Goal: Transaction & Acquisition: Purchase product/service

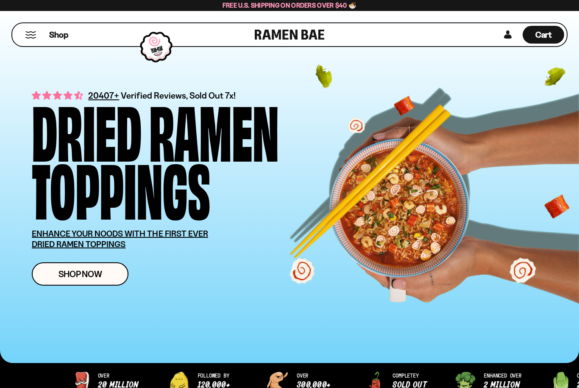
click at [543, 31] on span "Cart" at bounding box center [543, 35] width 17 height 10
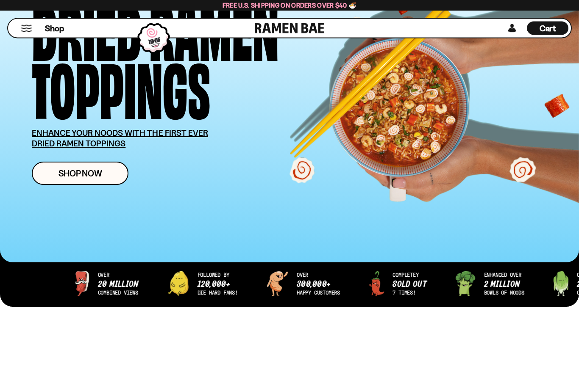
scroll to position [127, 0]
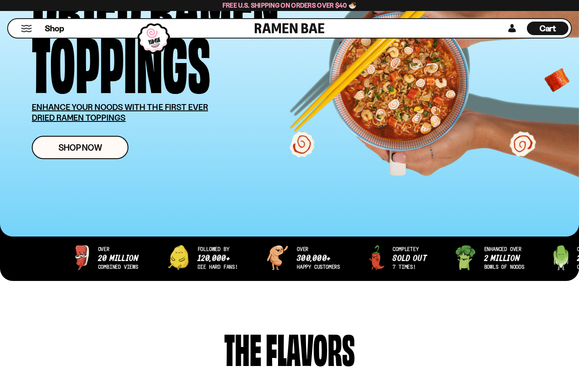
click at [109, 152] on link "Shop Now" at bounding box center [80, 147] width 97 height 23
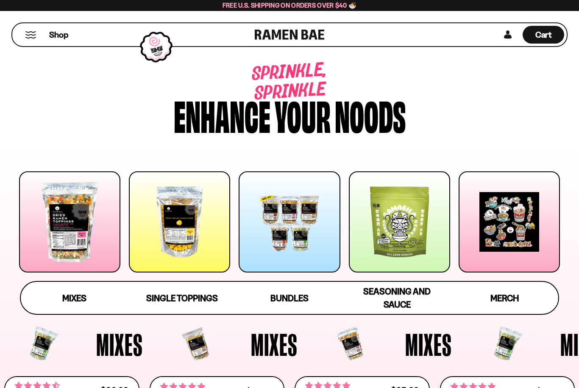
click at [87, 233] on div at bounding box center [69, 222] width 101 height 101
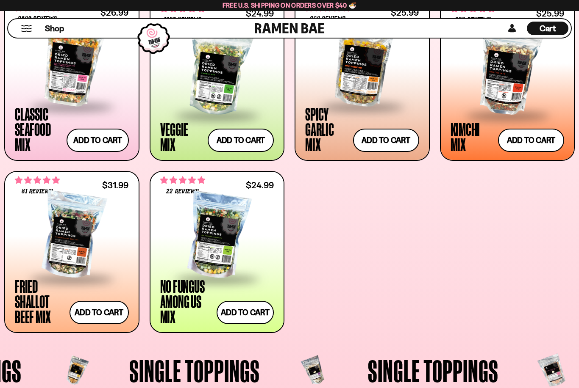
scroll to position [368, 0]
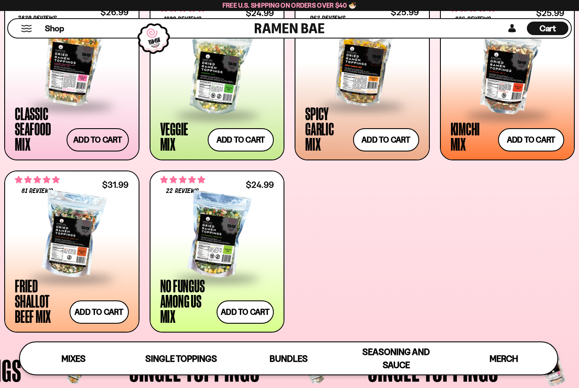
click at [107, 136] on button "Add to cart Add ― Regular price $26.99 Regular price Sale price $26.99 Unit pri…" at bounding box center [98, 139] width 62 height 23
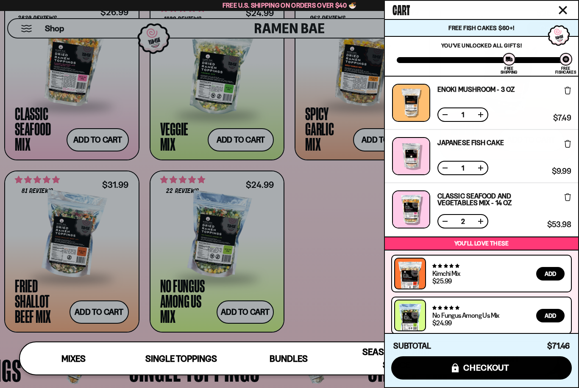
click at [326, 218] on div at bounding box center [289, 194] width 579 height 388
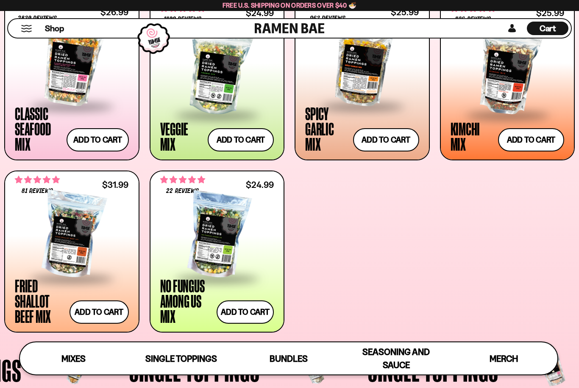
click at [524, 91] on div at bounding box center [507, 72] width 114 height 85
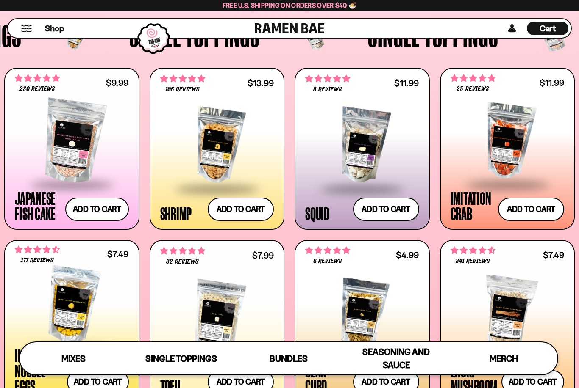
scroll to position [703, 0]
click at [111, 209] on button "Add to cart Add ― Regular price $9.99 Regular price Sale price $9.99 Unit price…" at bounding box center [97, 209] width 64 height 23
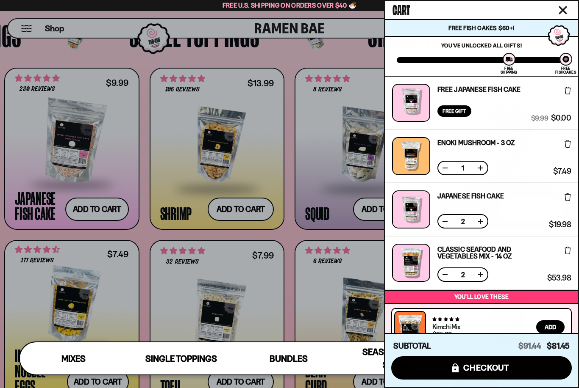
click at [445, 276] on button at bounding box center [445, 275] width 8 height 8
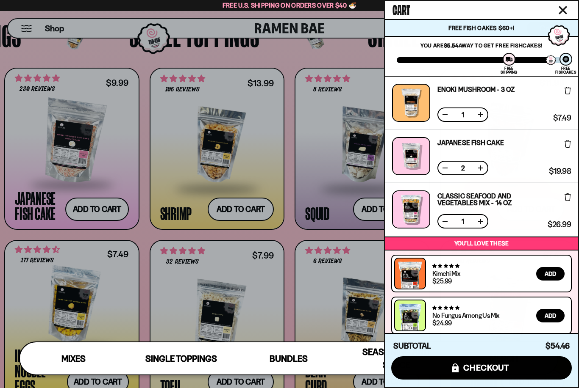
click at [441, 168] on button at bounding box center [445, 168] width 8 height 8
click at [293, 243] on div at bounding box center [289, 194] width 579 height 388
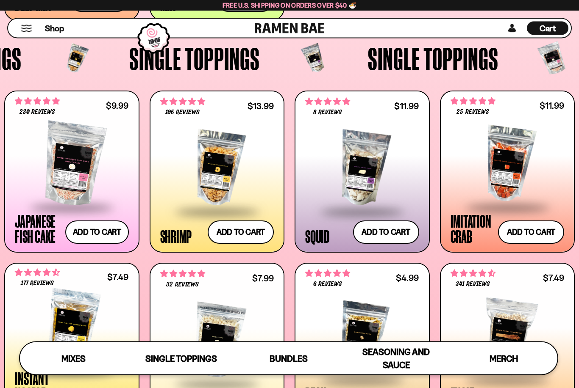
scroll to position [680, 0]
click at [392, 173] on div at bounding box center [362, 168] width 114 height 85
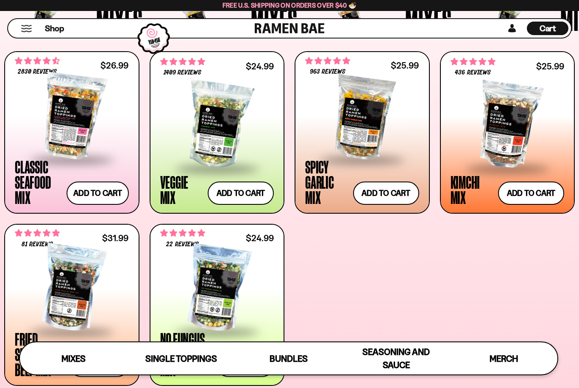
scroll to position [315, 0]
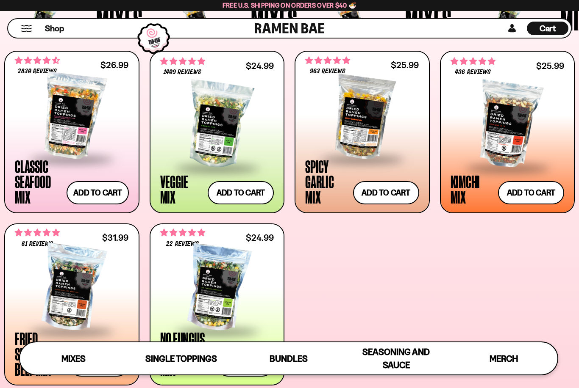
click at [119, 135] on div at bounding box center [72, 116] width 114 height 85
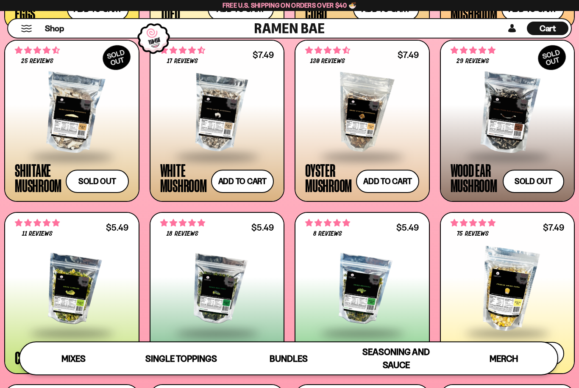
scroll to position [1076, 0]
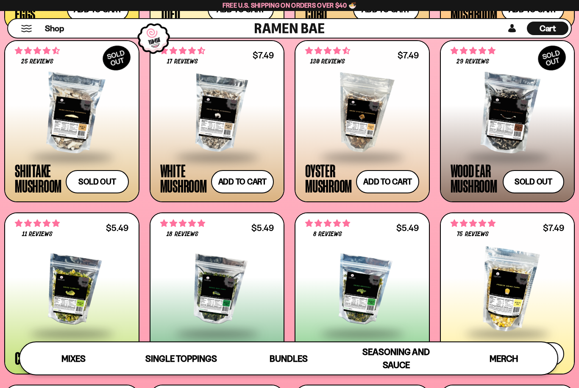
click at [392, 129] on div at bounding box center [362, 114] width 114 height 85
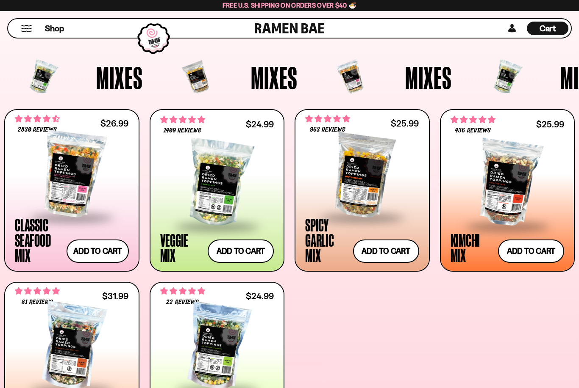
scroll to position [268, 0]
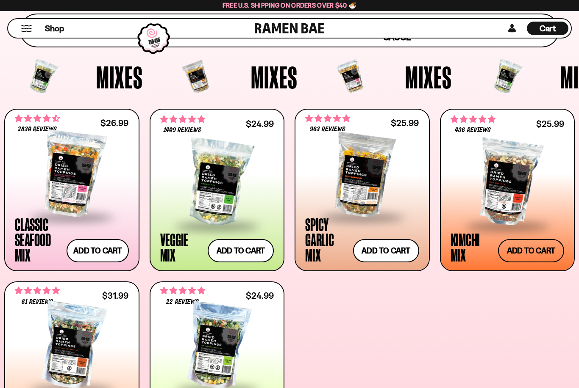
click at [531, 251] on button "Add to cart Add ― Regular price $25.99 Regular price Sale price $25.99 Unit pri…" at bounding box center [531, 250] width 66 height 23
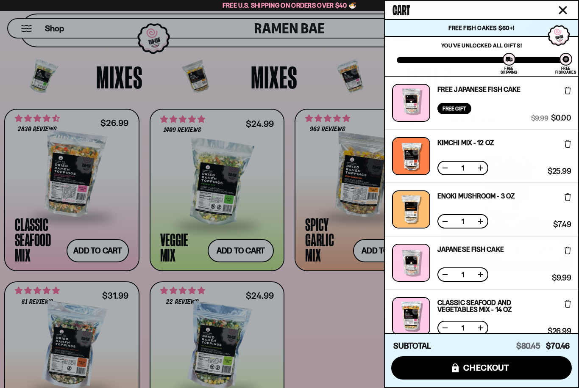
click at [495, 90] on link "Free Japanese Fish Cake" at bounding box center [478, 89] width 83 height 7
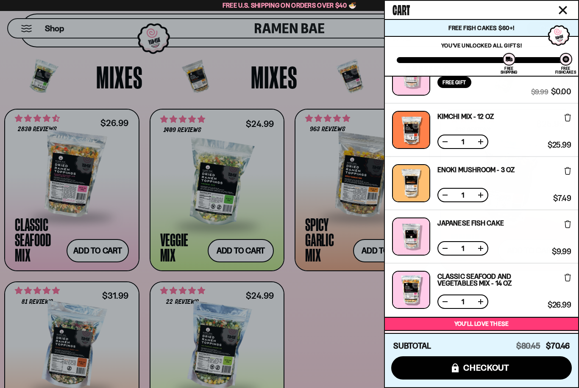
scroll to position [23, 0]
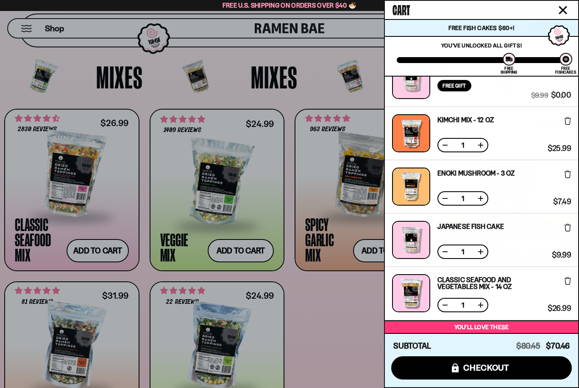
click at [566, 230] on icon at bounding box center [567, 228] width 6 height 8
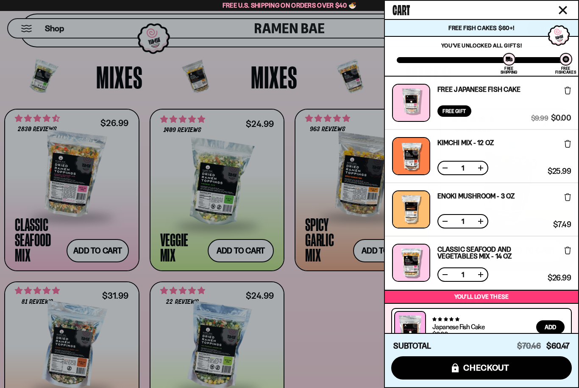
scroll to position [0, 0]
click at [356, 313] on div at bounding box center [289, 194] width 579 height 388
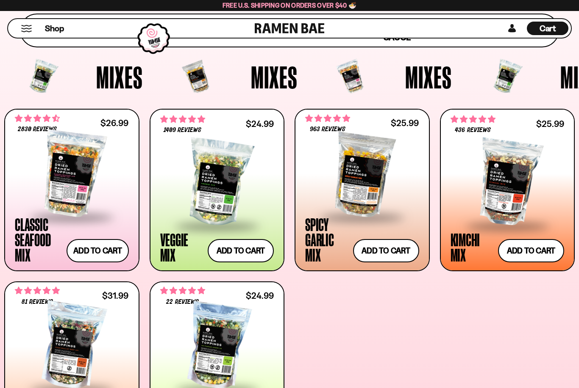
click at [371, 197] on div at bounding box center [362, 174] width 114 height 85
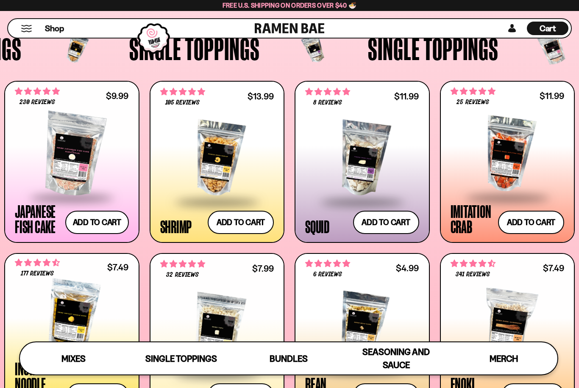
scroll to position [689, 0]
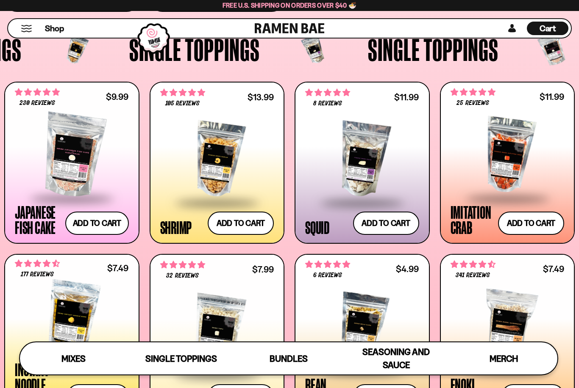
click at [540, 177] on div at bounding box center [507, 155] width 114 height 85
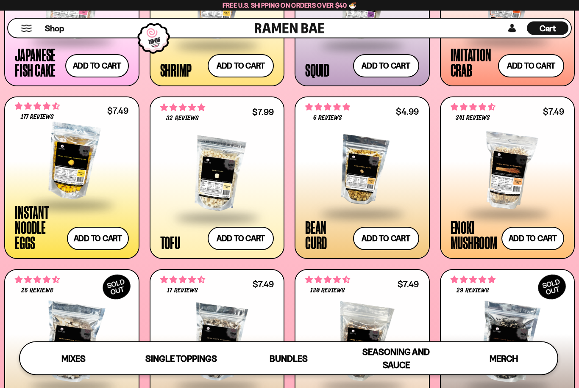
scroll to position [848, 0]
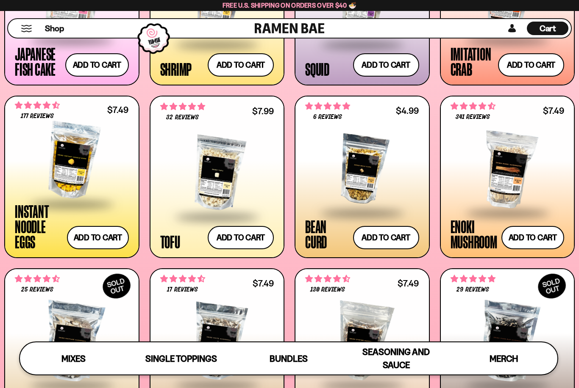
click at [526, 190] on div at bounding box center [507, 170] width 114 height 85
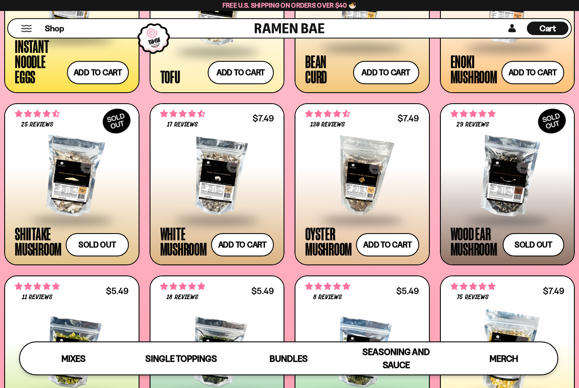
scroll to position [1012, 0]
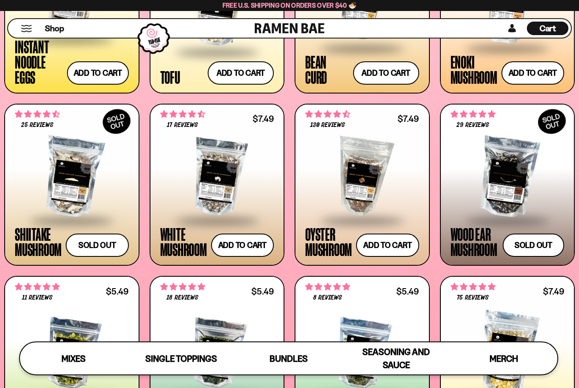
click at [529, 201] on div at bounding box center [507, 177] width 114 height 85
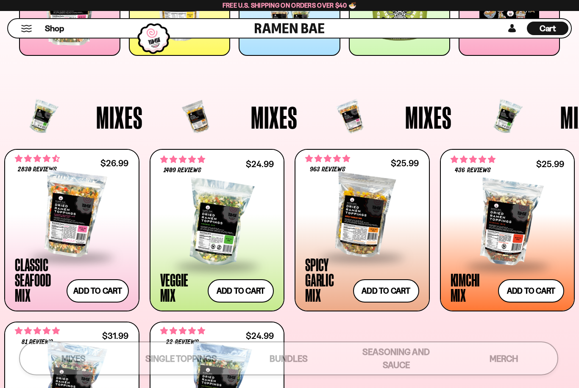
scroll to position [0, 0]
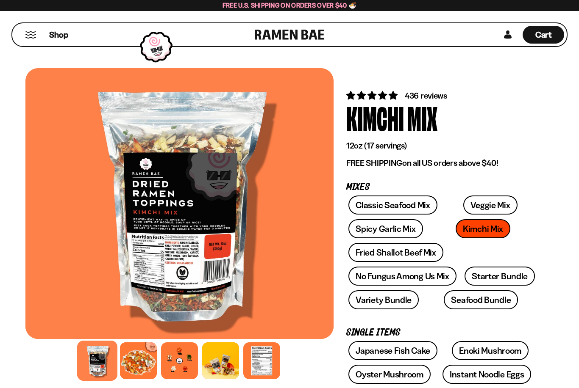
click at [148, 361] on div at bounding box center [138, 361] width 37 height 37
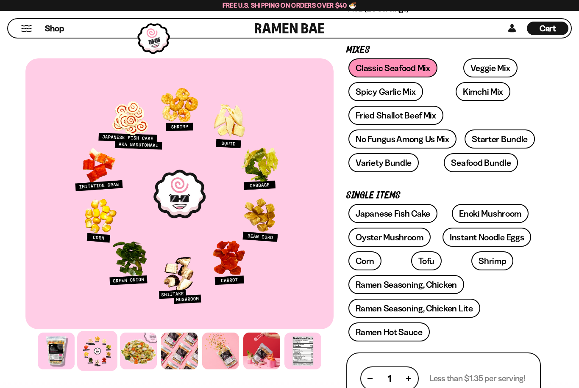
scroll to position [129, 0]
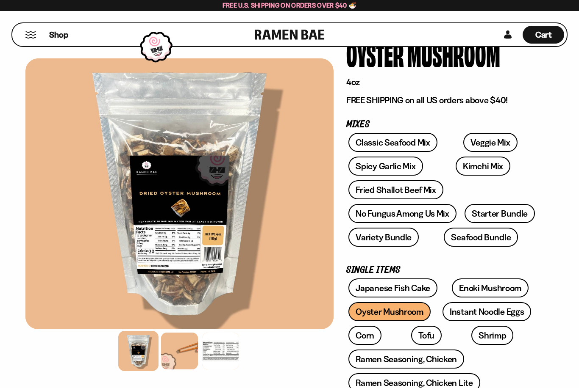
scroll to position [37, 0]
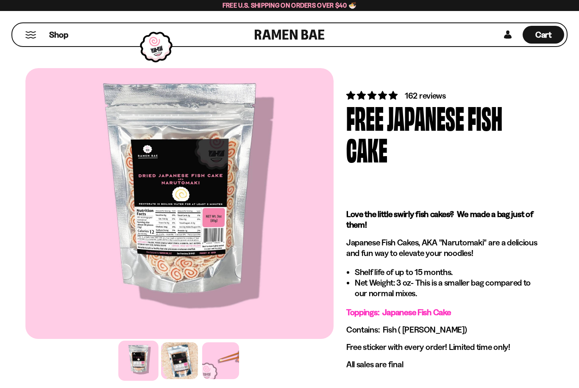
click at [186, 363] on div at bounding box center [179, 361] width 37 height 37
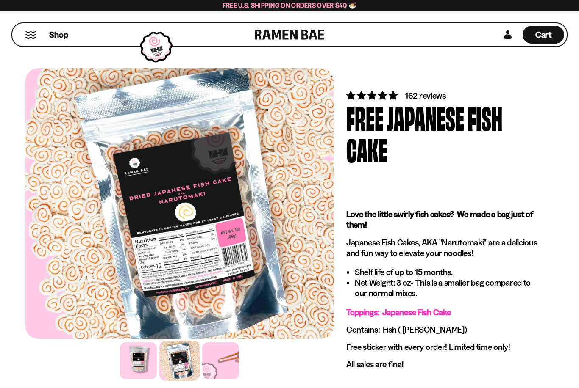
click at [230, 362] on div at bounding box center [220, 361] width 37 height 37
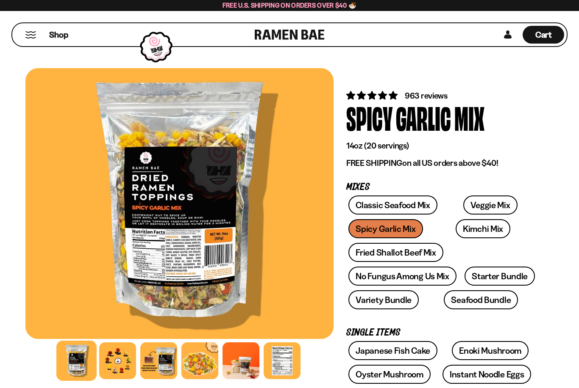
click at [125, 366] on div at bounding box center [117, 361] width 37 height 37
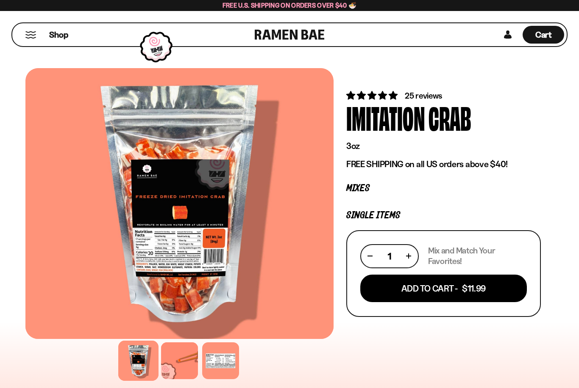
click at [185, 363] on div at bounding box center [179, 361] width 37 height 37
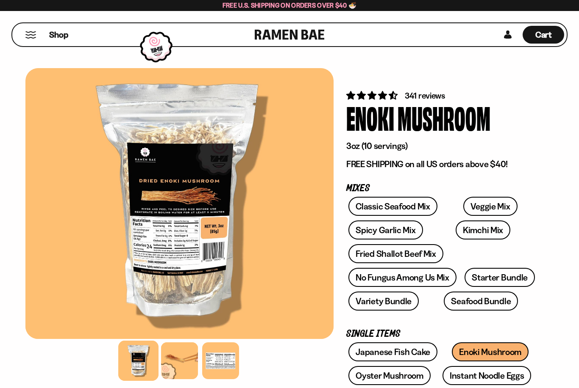
click at [186, 360] on div at bounding box center [179, 361] width 37 height 37
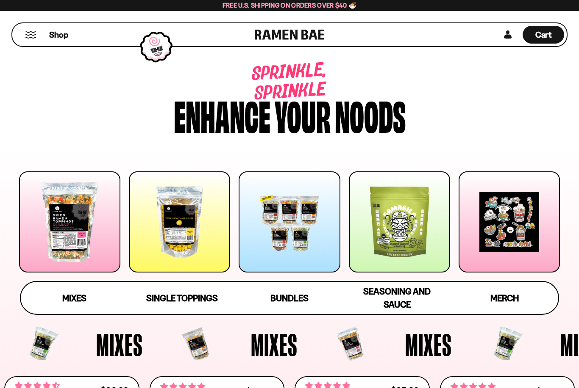
click at [549, 37] on span "Cart" at bounding box center [543, 35] width 17 height 10
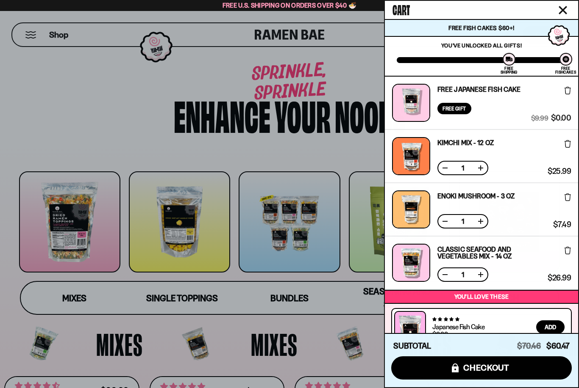
click at [415, 108] on div at bounding box center [411, 103] width 38 height 38
click at [508, 88] on link "Free Japanese Fish Cake" at bounding box center [478, 89] width 83 height 7
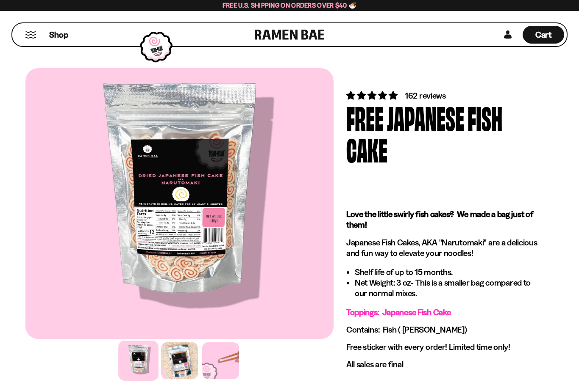
click at [546, 33] on span "Cart" at bounding box center [543, 35] width 17 height 10
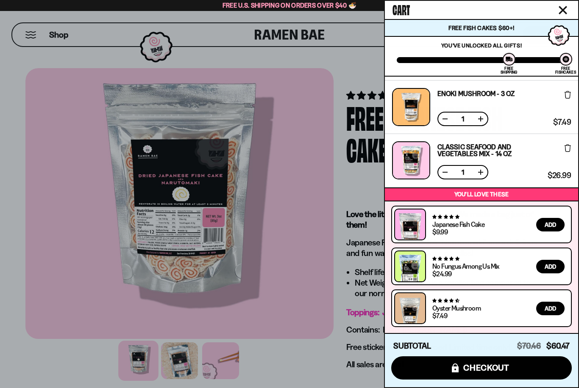
scroll to position [103, 0]
click at [460, 222] on link "Japanese Fish Cake" at bounding box center [458, 224] width 52 height 8
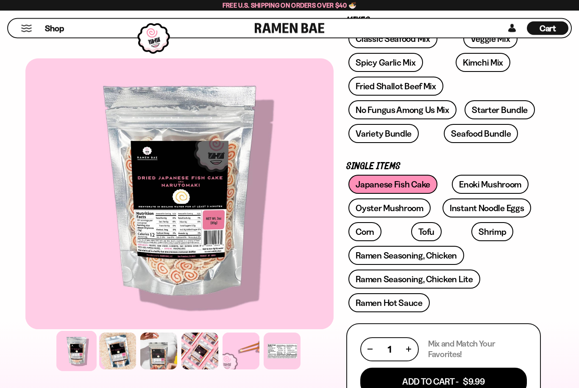
scroll to position [163, 0]
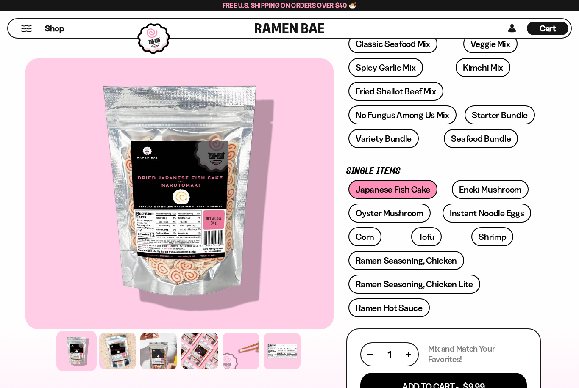
click at [553, 25] on span "Cart" at bounding box center [547, 28] width 17 height 10
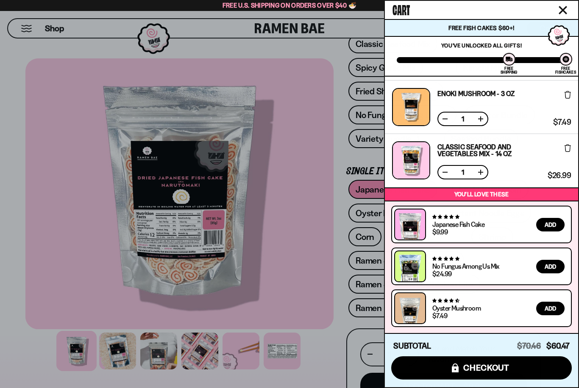
scroll to position [103, 0]
click at [491, 369] on span "checkout" at bounding box center [486, 367] width 46 height 9
